Goal: Check status: Check status

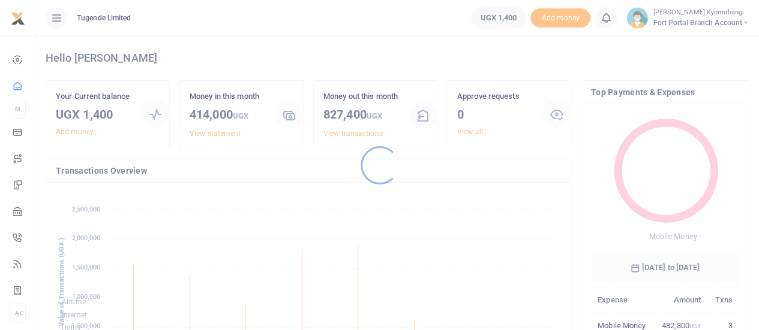
scroll to position [159, 139]
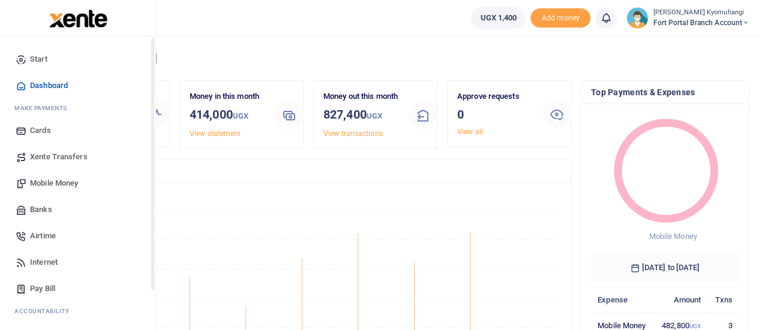
click at [154, 195] on div "Start Dashboard M ake Payments Cards Xente Transfers Mobile Money Banks Airtime…" at bounding box center [78, 202] width 156 height 330
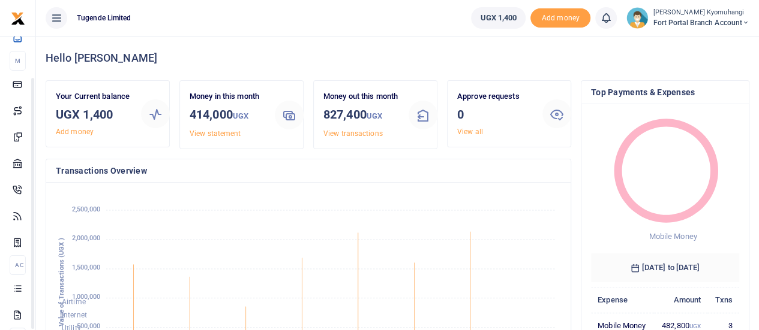
scroll to position [60, 0]
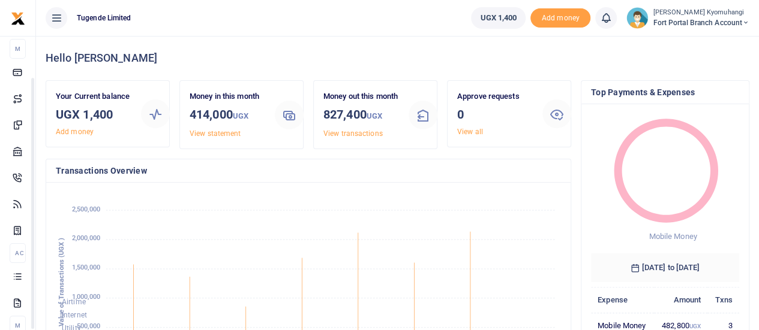
drag, startPoint x: 154, startPoint y: 195, endPoint x: 157, endPoint y: 242, distance: 46.9
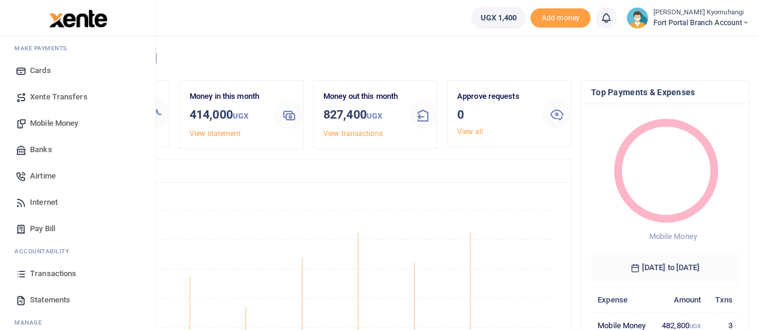
click at [65, 274] on span "Transactions" at bounding box center [53, 274] width 46 height 12
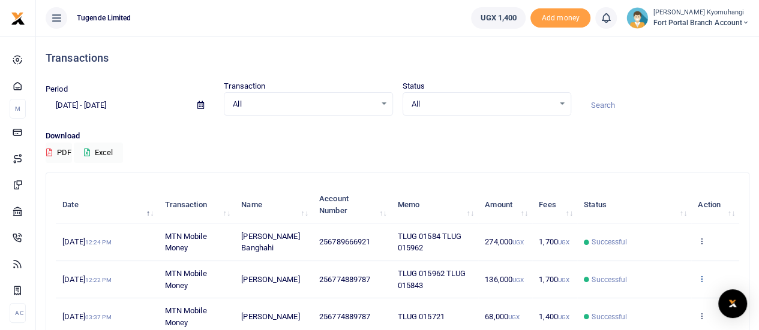
click at [699, 279] on icon at bounding box center [701, 279] width 8 height 8
click at [668, 232] on link "View details" at bounding box center [658, 233] width 95 height 17
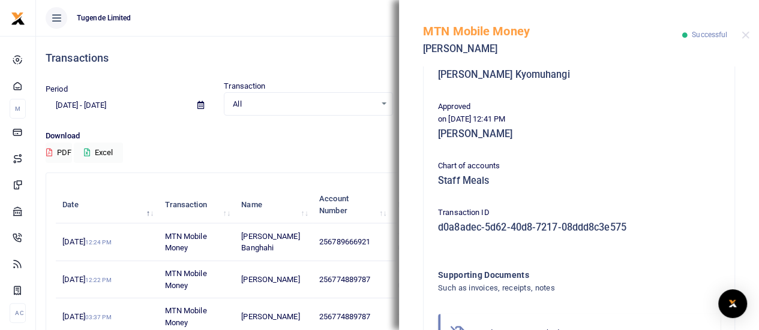
scroll to position [354, 0]
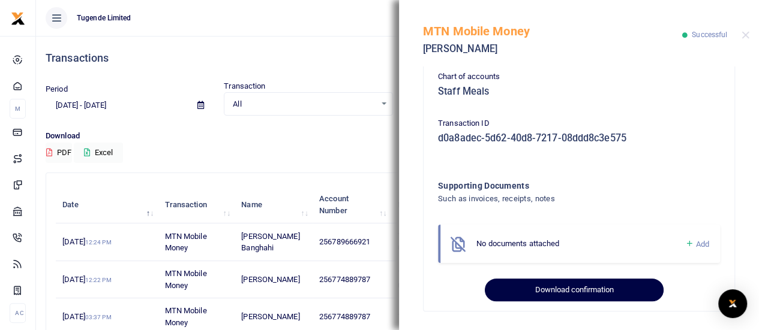
click at [631, 288] on button "Download confirmation" at bounding box center [574, 290] width 178 height 23
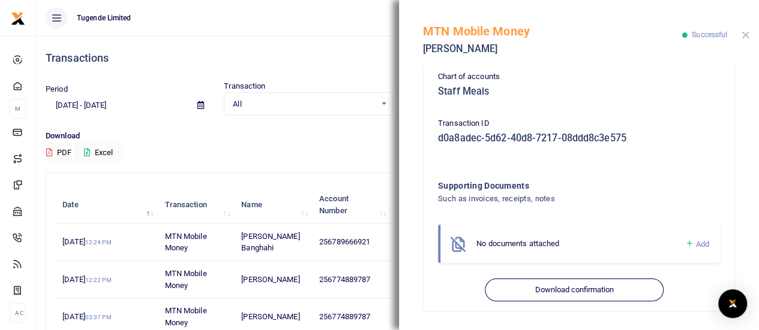
click at [746, 35] on button "Close" at bounding box center [745, 35] width 8 height 8
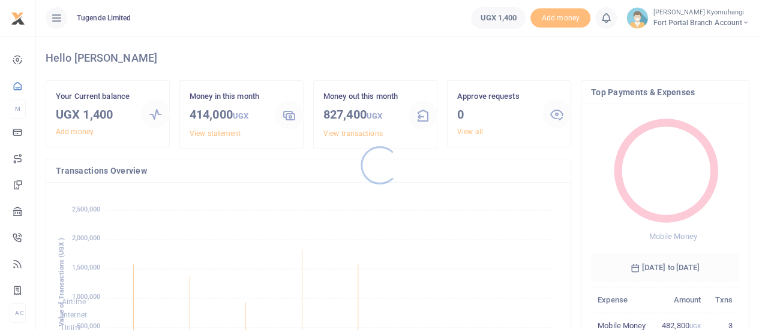
scroll to position [159, 139]
